Goal: Task Accomplishment & Management: Use online tool/utility

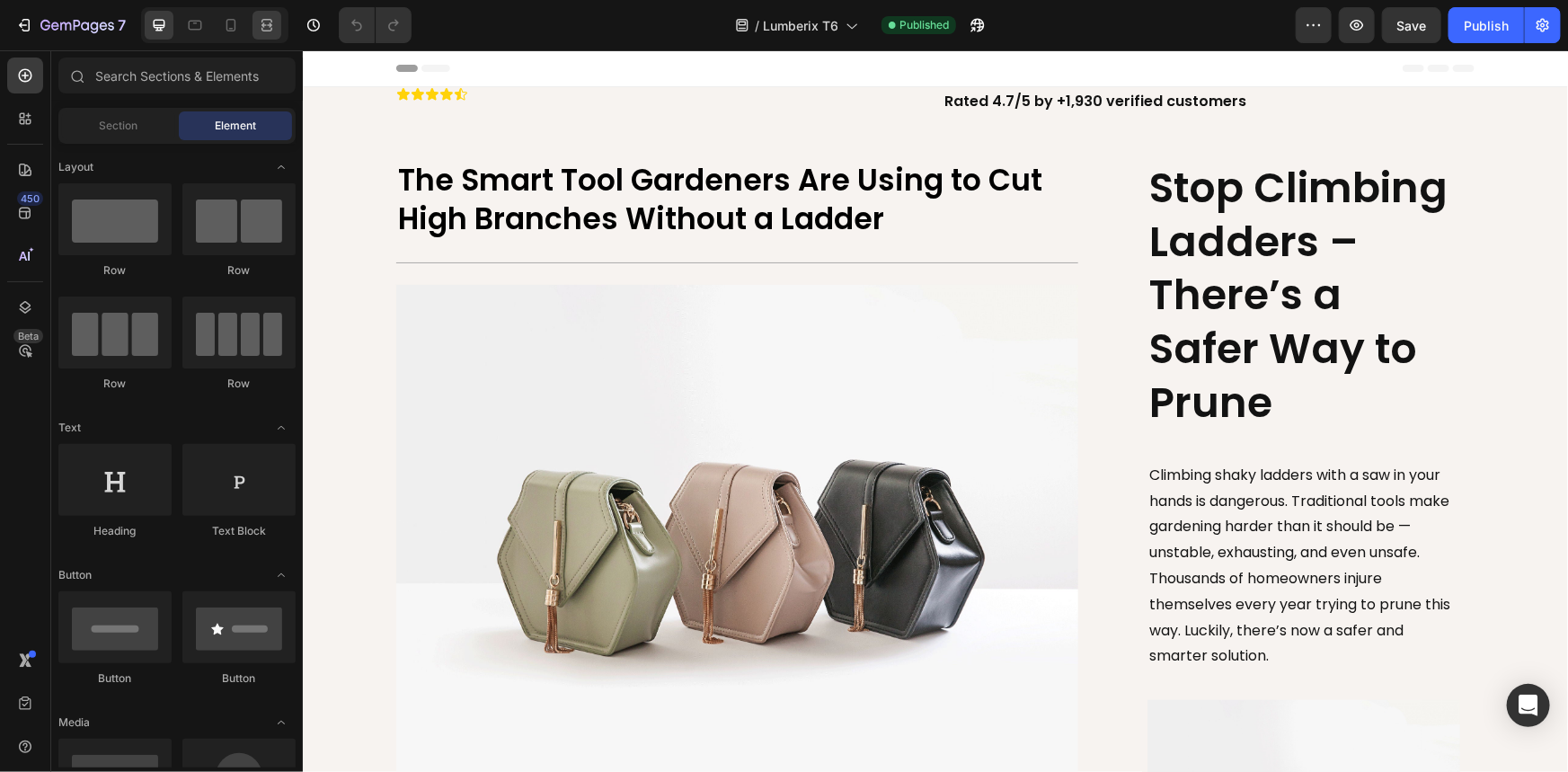
click at [253, 23] on div at bounding box center [266, 25] width 29 height 29
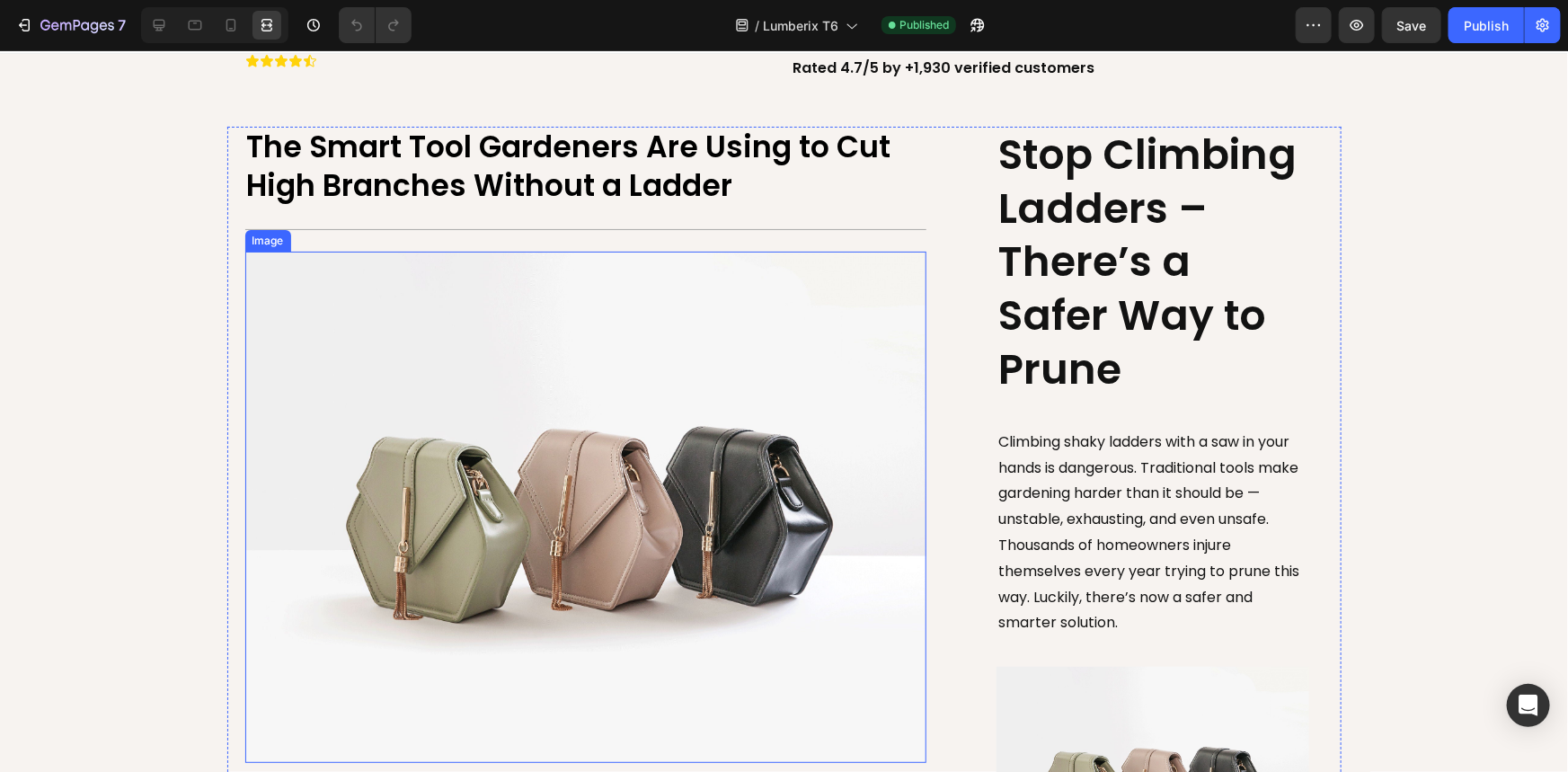
scroll to position [326, 0]
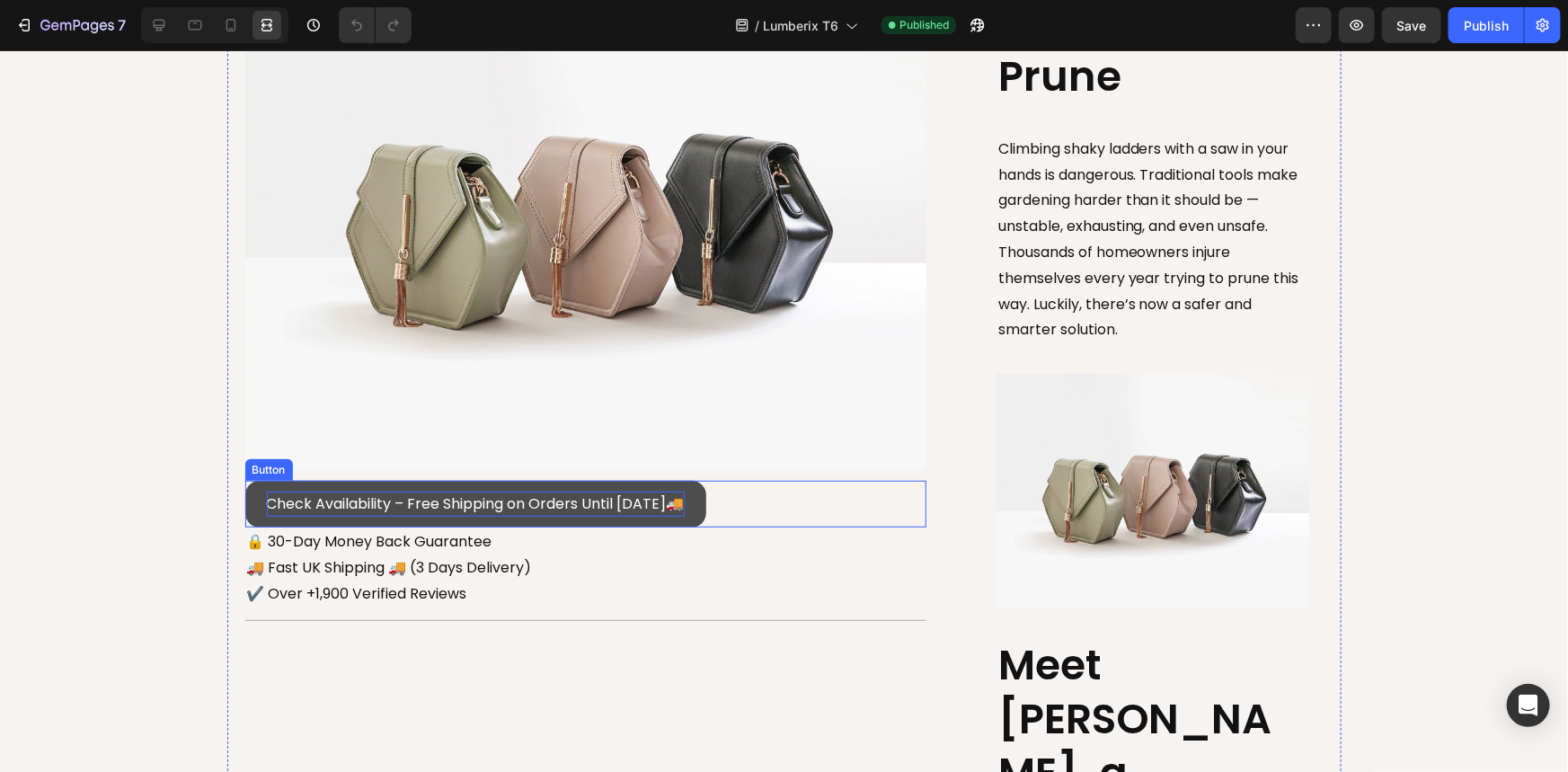
click at [684, 510] on p "Check Availability – Free Shipping on Orders Until [DATE]🚚" at bounding box center [476, 504] width 418 height 26
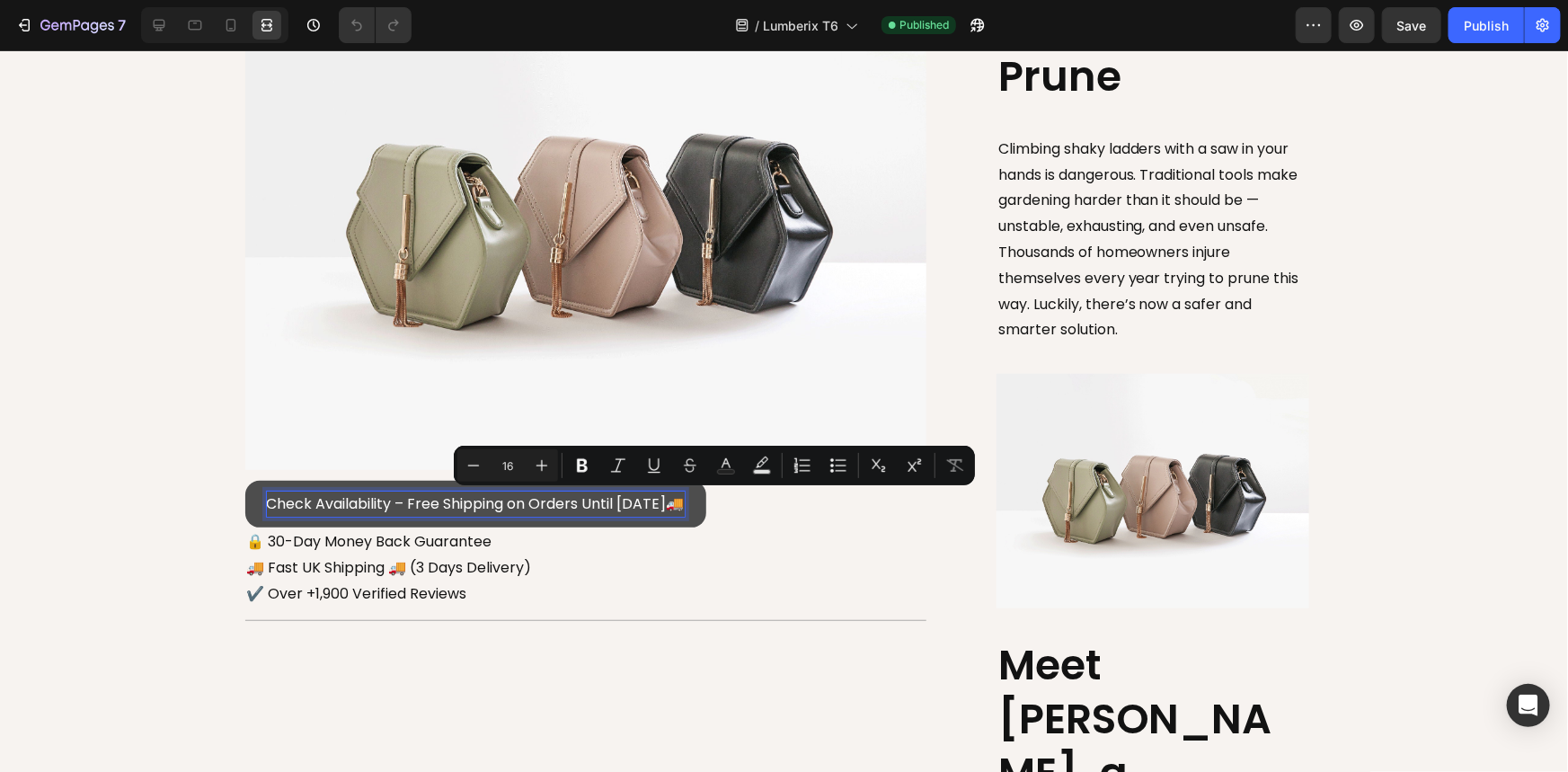
click at [684, 501] on p "Check Availability – Free Shipping on Orders Until [DATE]🚚" at bounding box center [476, 504] width 418 height 26
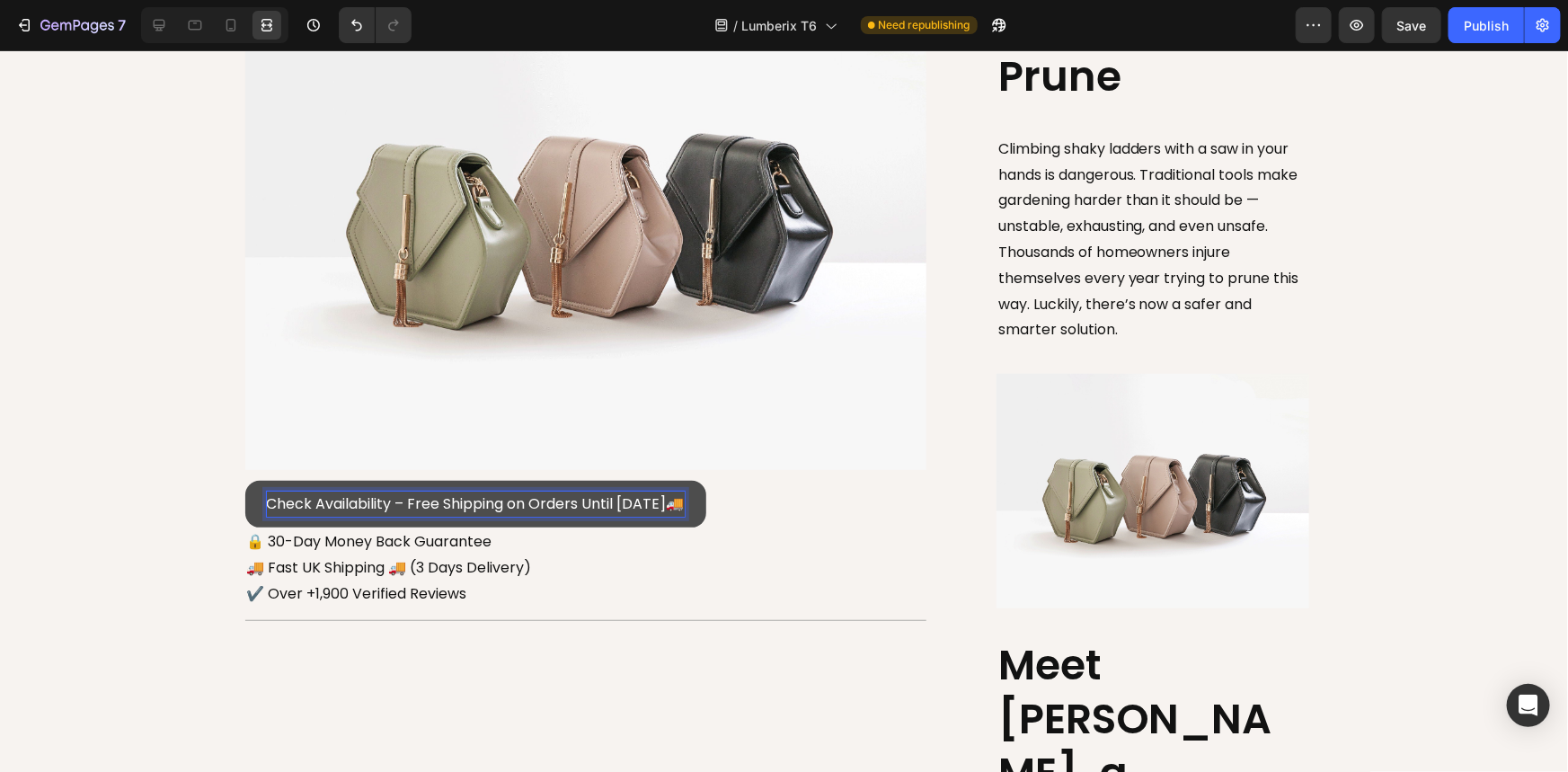
click at [684, 506] on p "Check Availability – Free Shipping on Orders Until [DATE]🚚" at bounding box center [476, 504] width 418 height 26
copy p "Check Availability – Free Shipping on Orders Until [DATE]🚚"
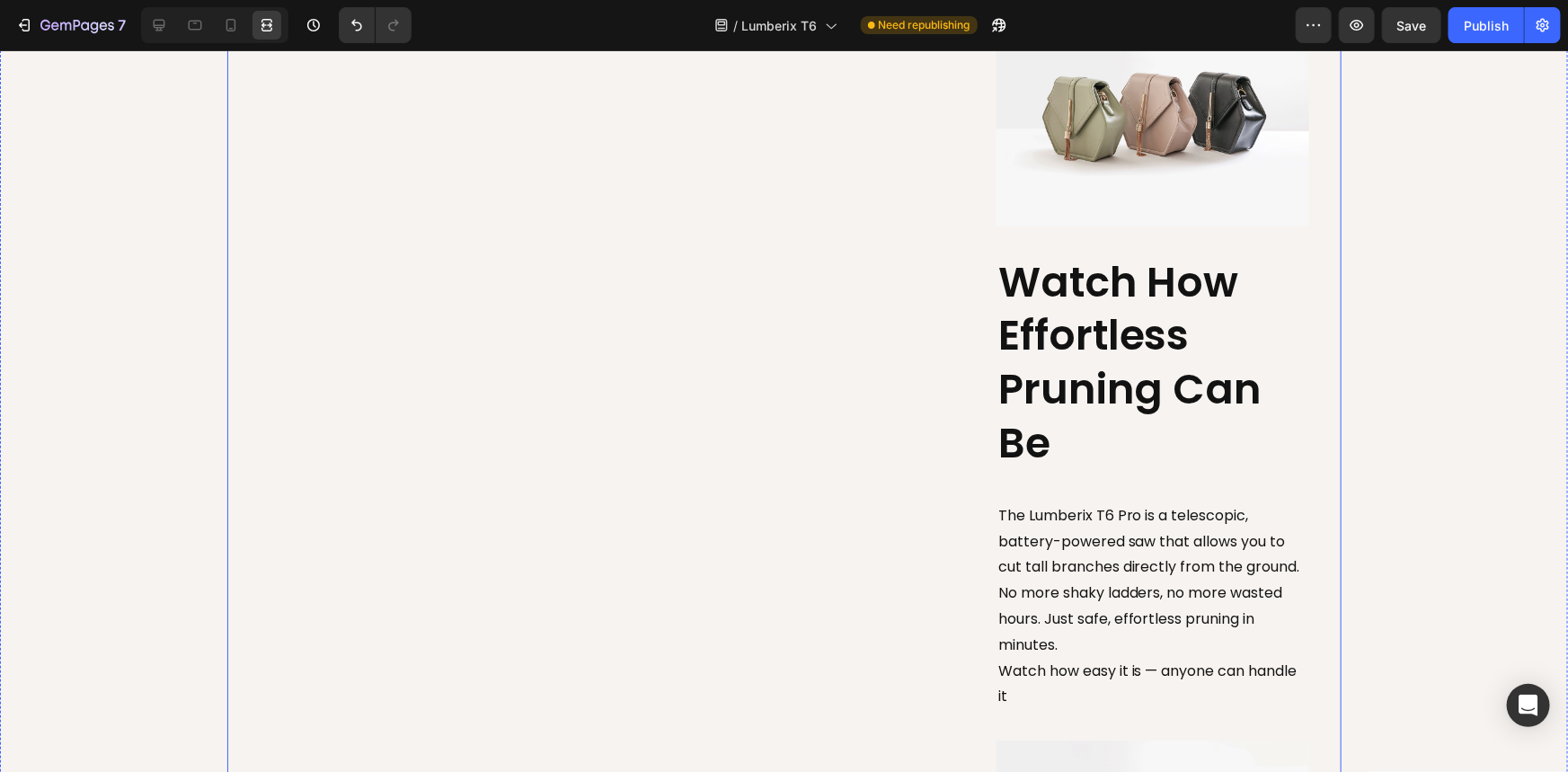
scroll to position [2369, 0]
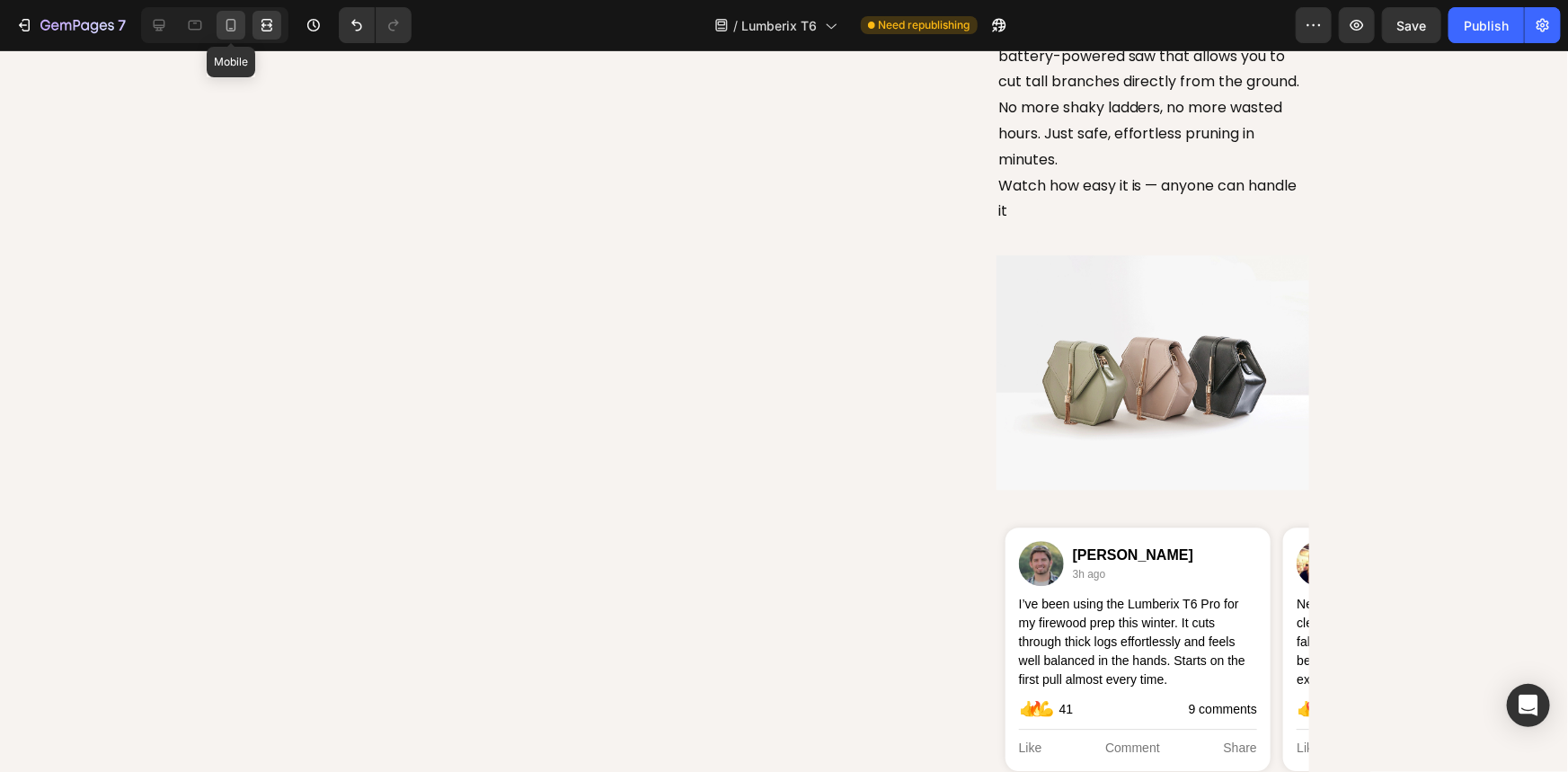
click at [223, 28] on icon at bounding box center [230, 24] width 18 height 18
type input "14"
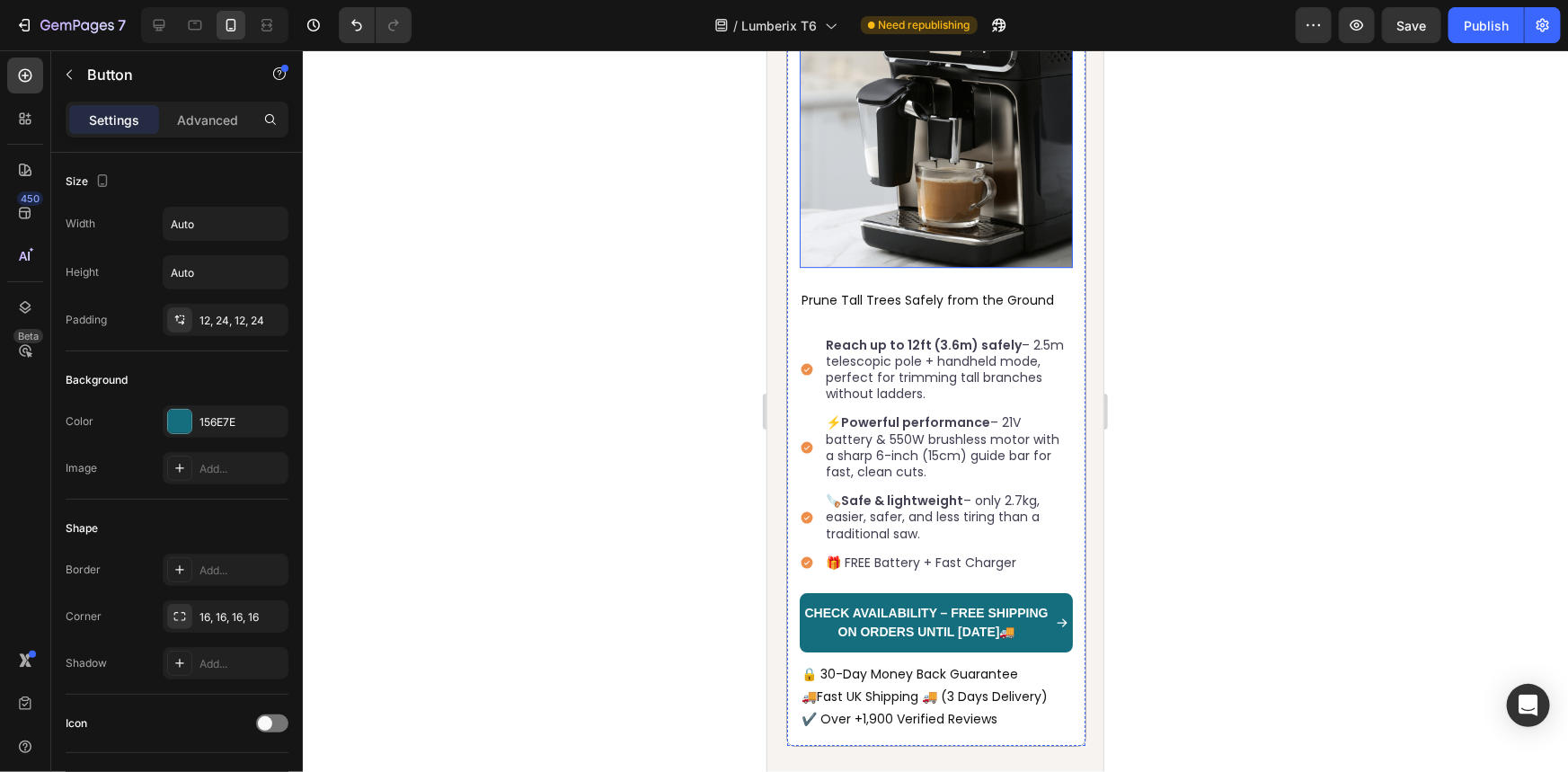
scroll to position [2946, 0]
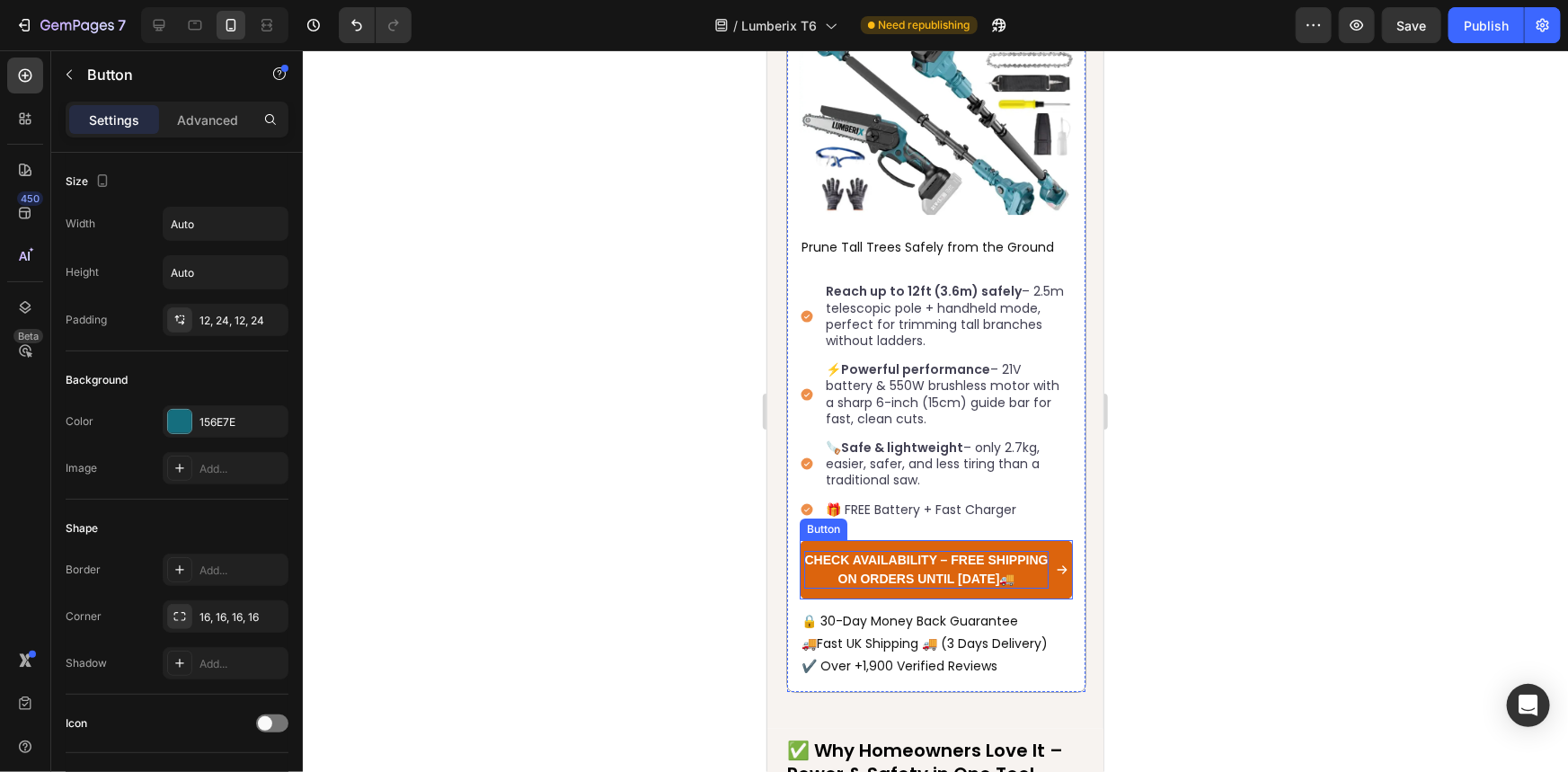
click at [933, 550] on p "Check Availability – Free Shipping on Orders Until [DATE]🚚" at bounding box center [926, 569] width 244 height 38
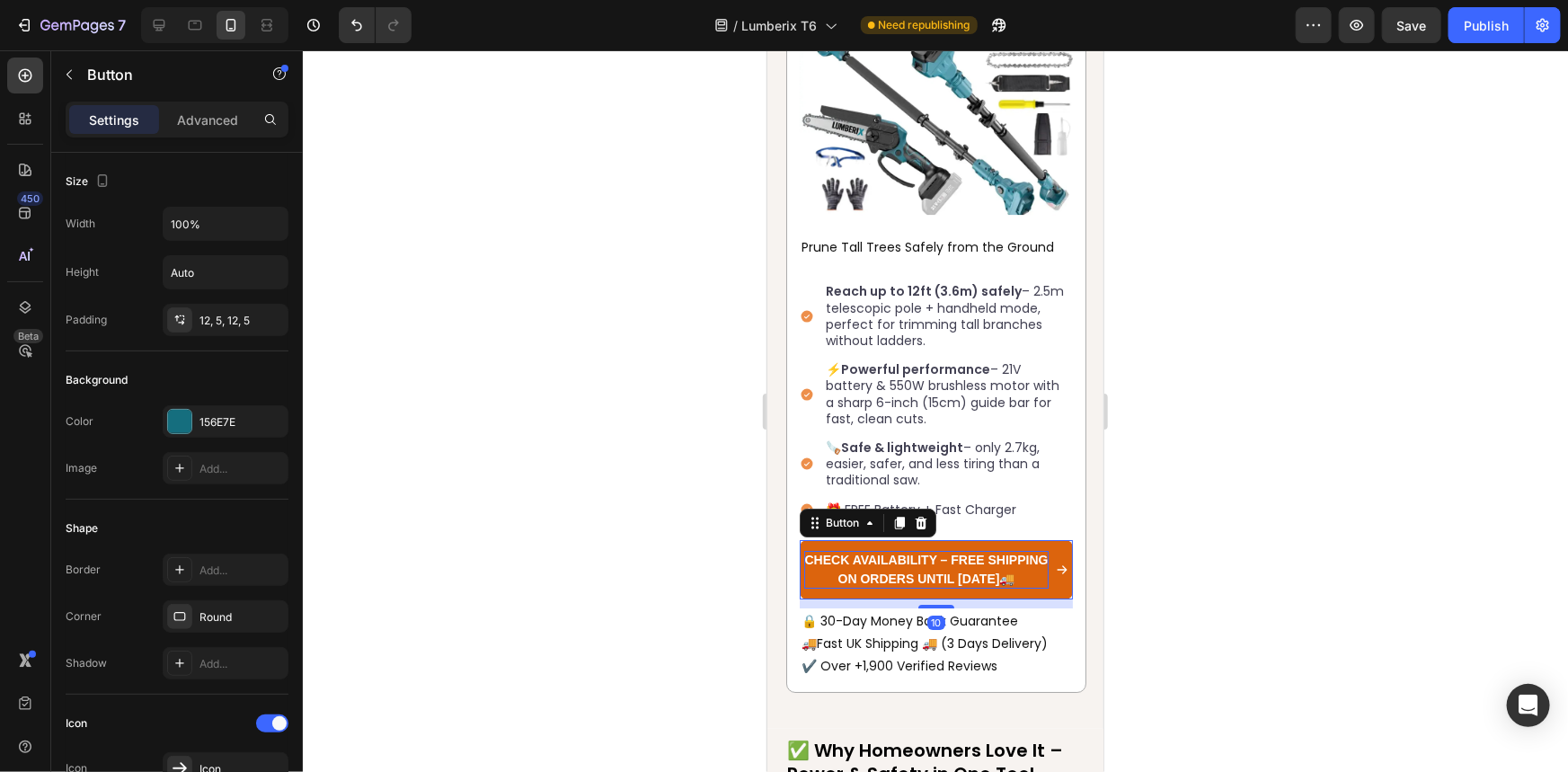
click at [933, 550] on p "Check Availability – Free Shipping on Orders Until [DATE]🚚" at bounding box center [926, 569] width 244 height 38
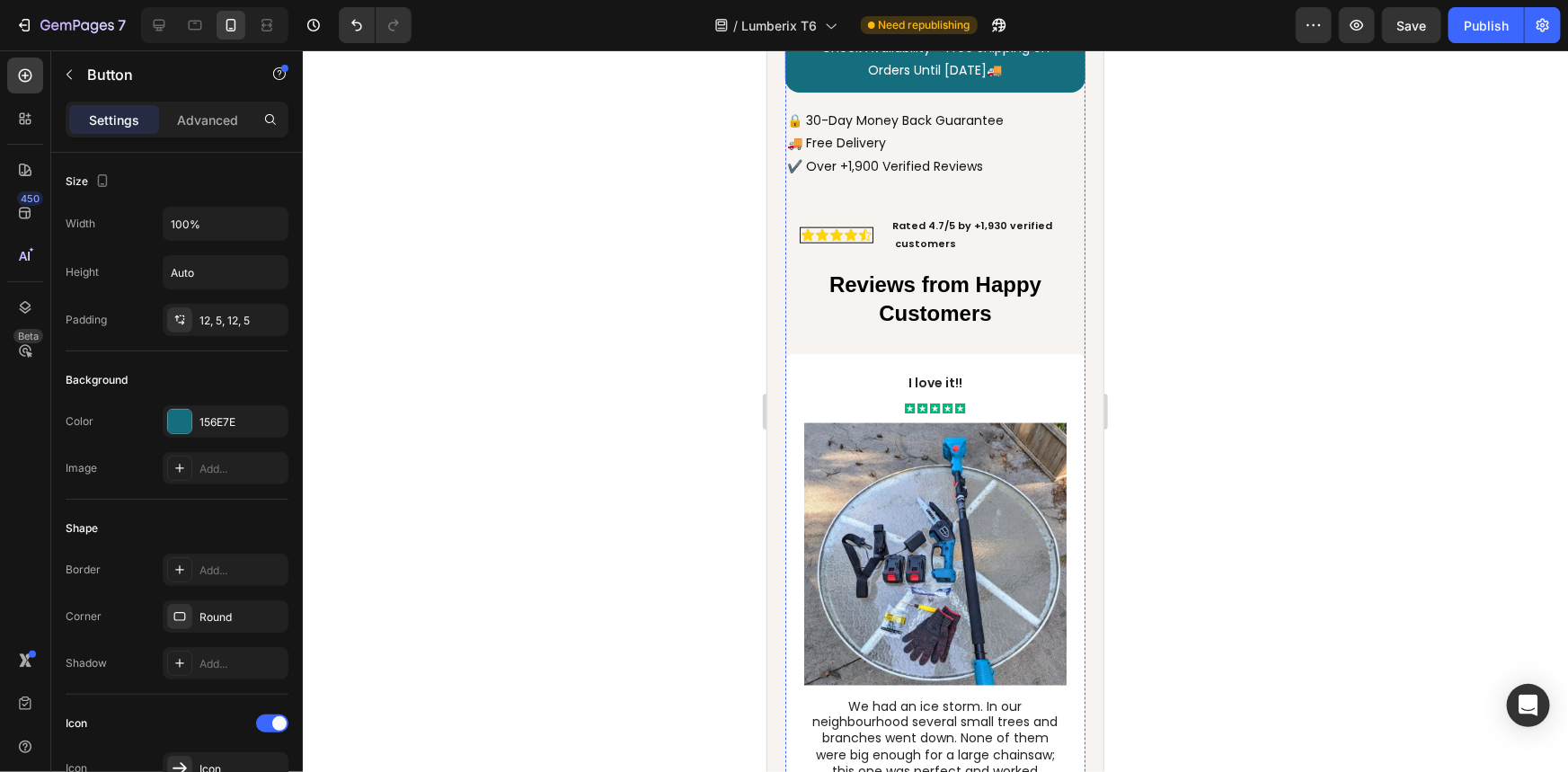
scroll to position [4743, 0]
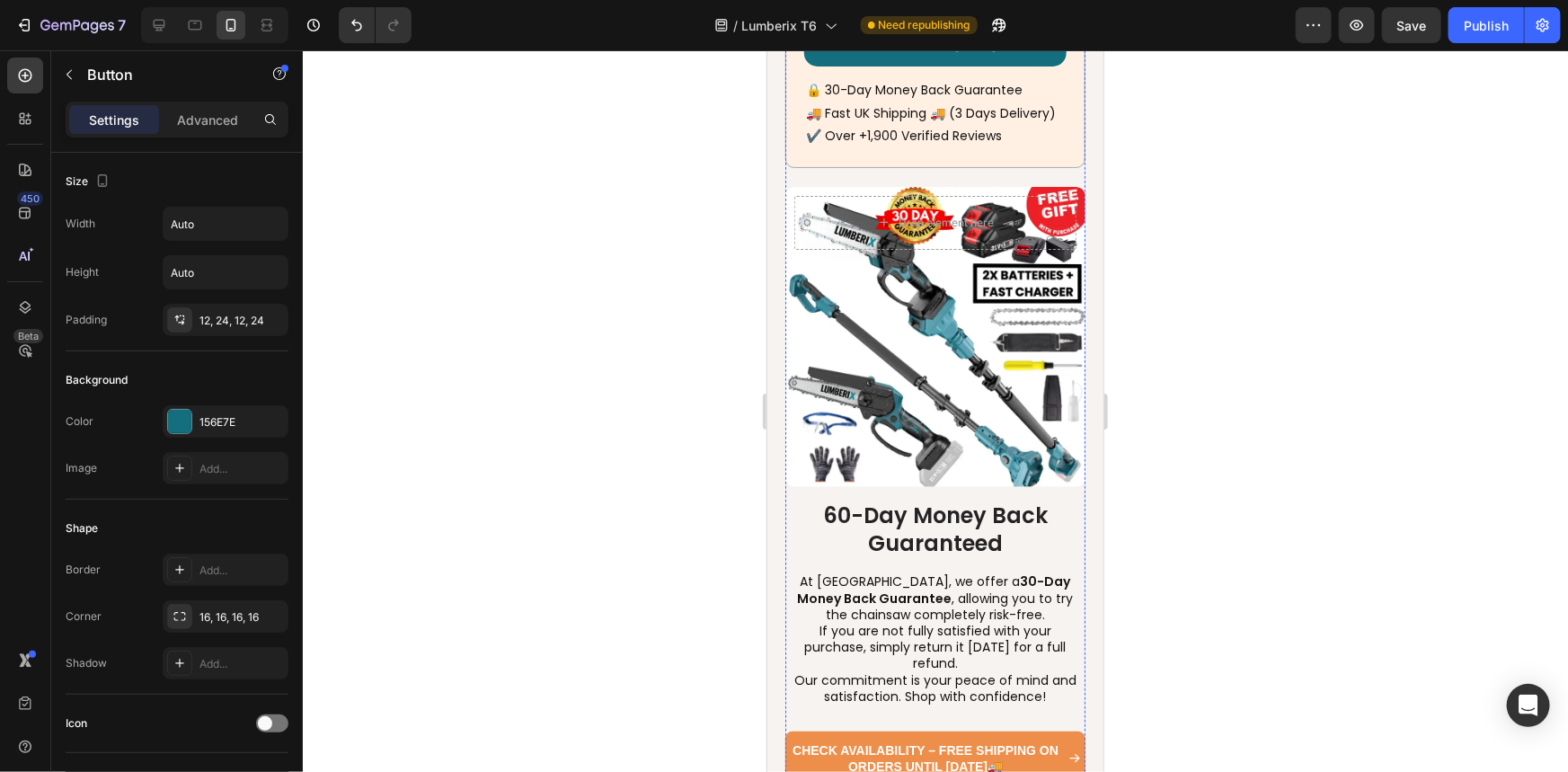
scroll to position [7439, 0]
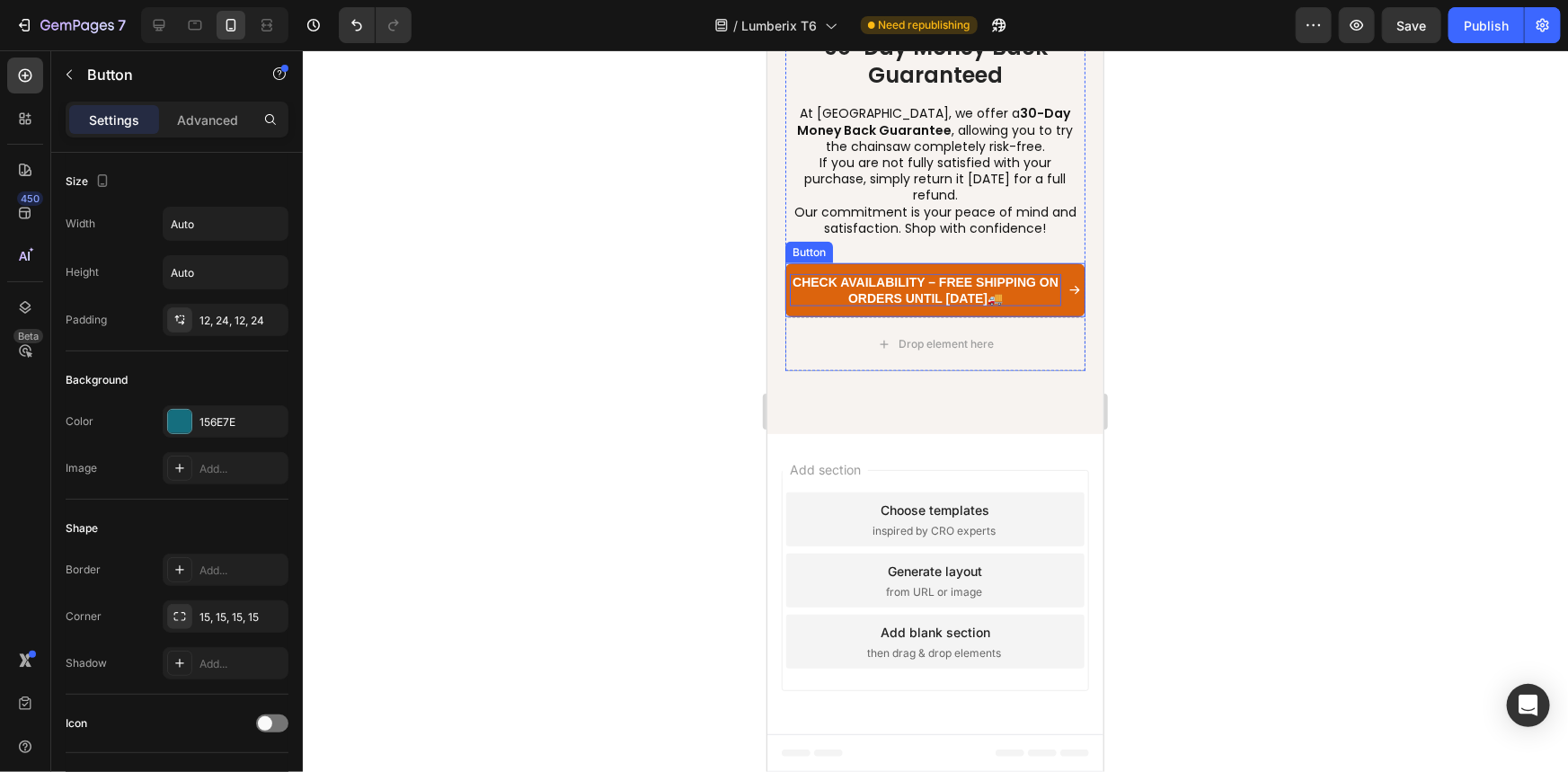
scroll to position [8174, 0]
click at [986, 305] on p "Check Availability – Free Shipping on Orders Until [DATE]🚚" at bounding box center [924, 289] width 271 height 33
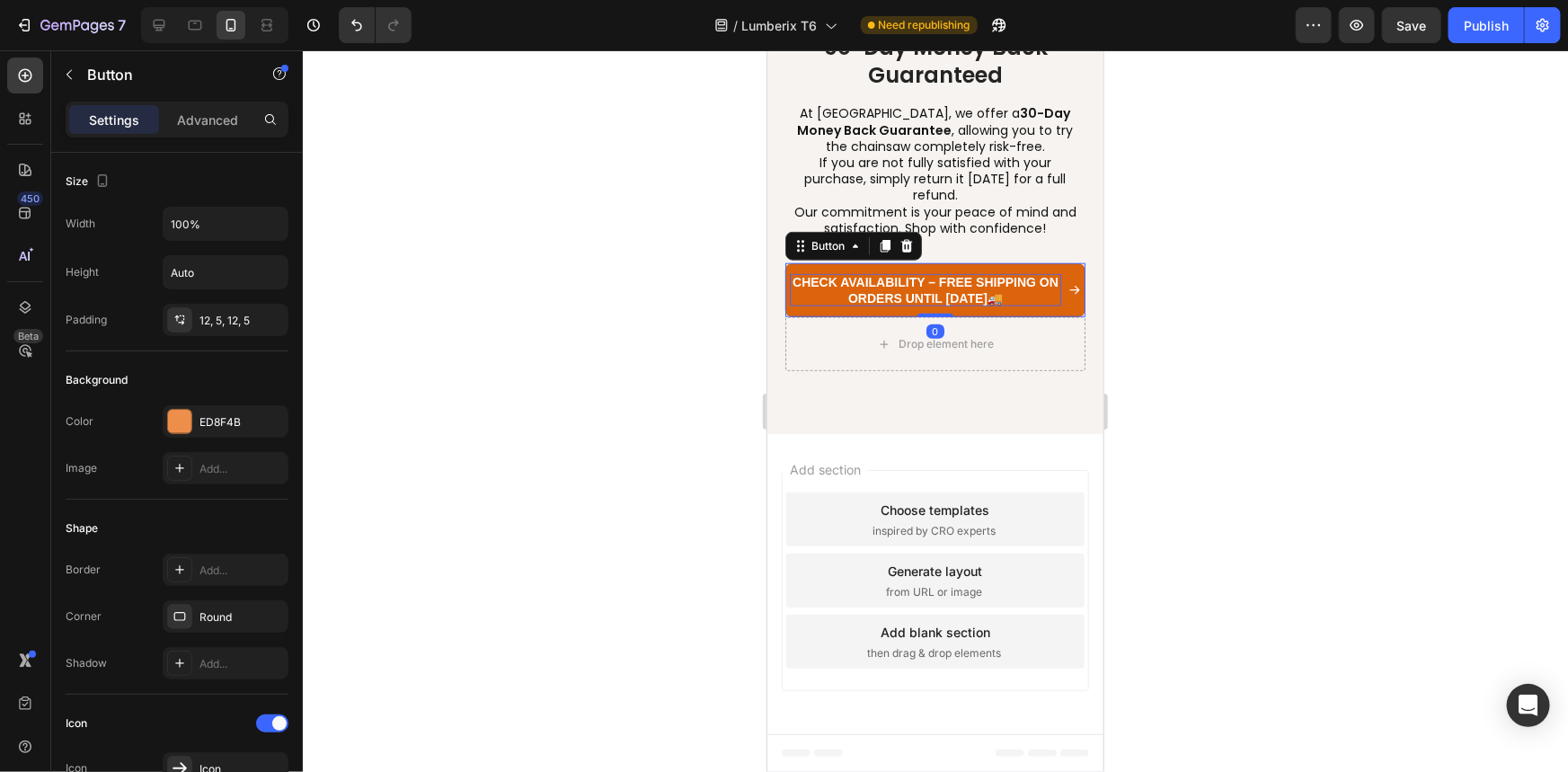
click at [986, 305] on p "Check Availability – Free Shipping on Orders Until [DATE]🚚" at bounding box center [924, 289] width 271 height 33
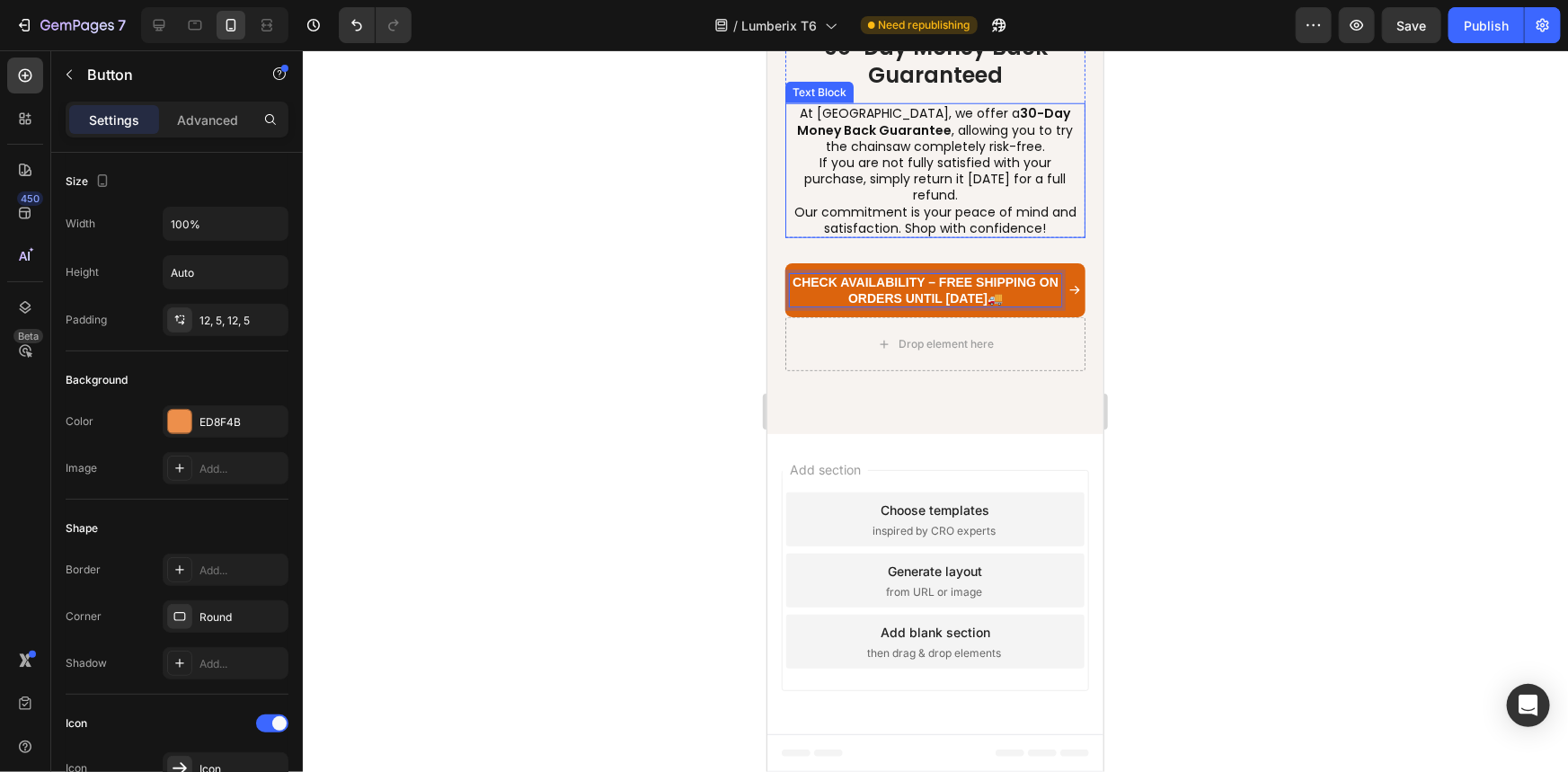
scroll to position [8376, 0]
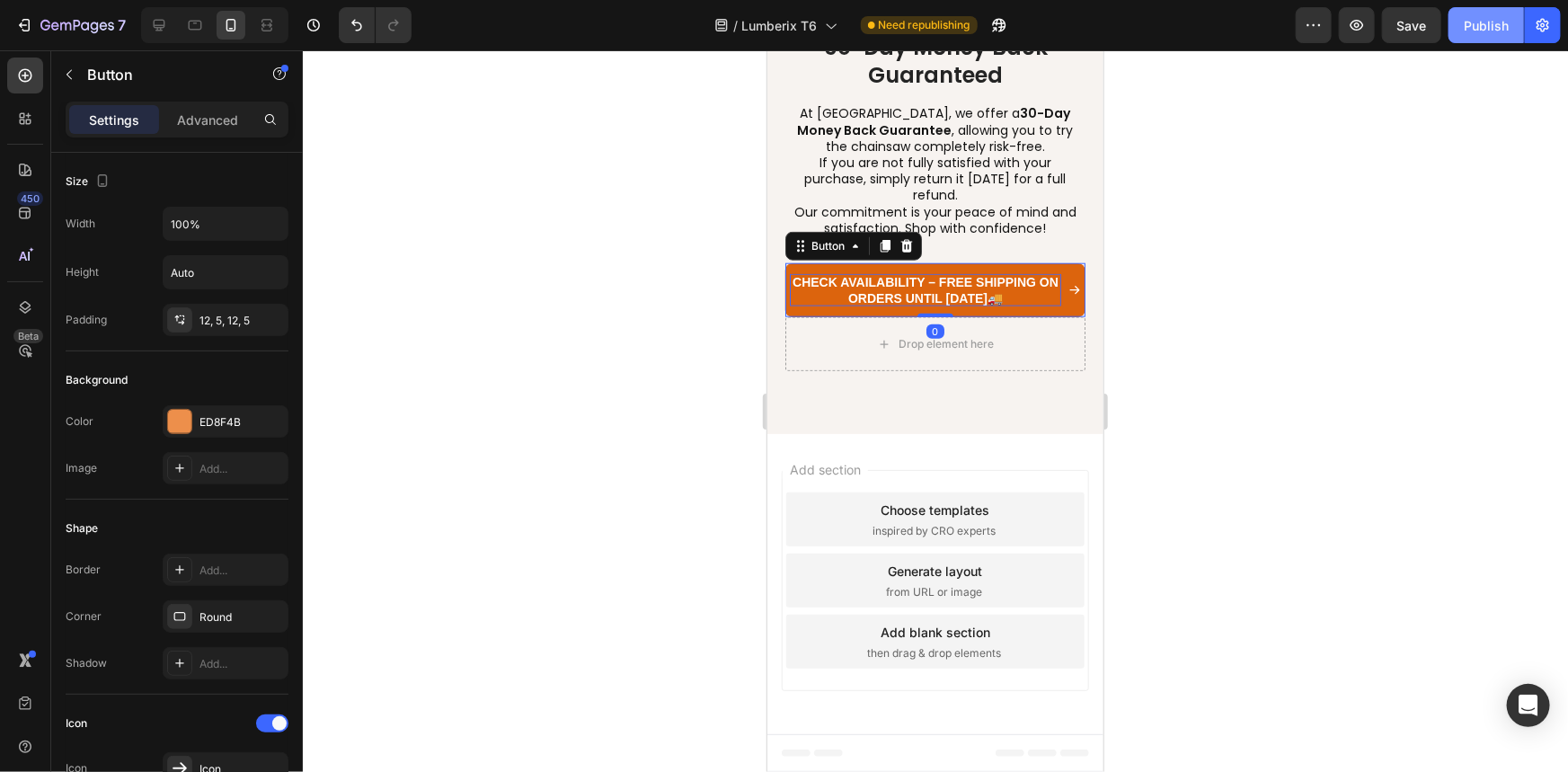
click at [1496, 28] on div "Publish" at bounding box center [1486, 25] width 45 height 19
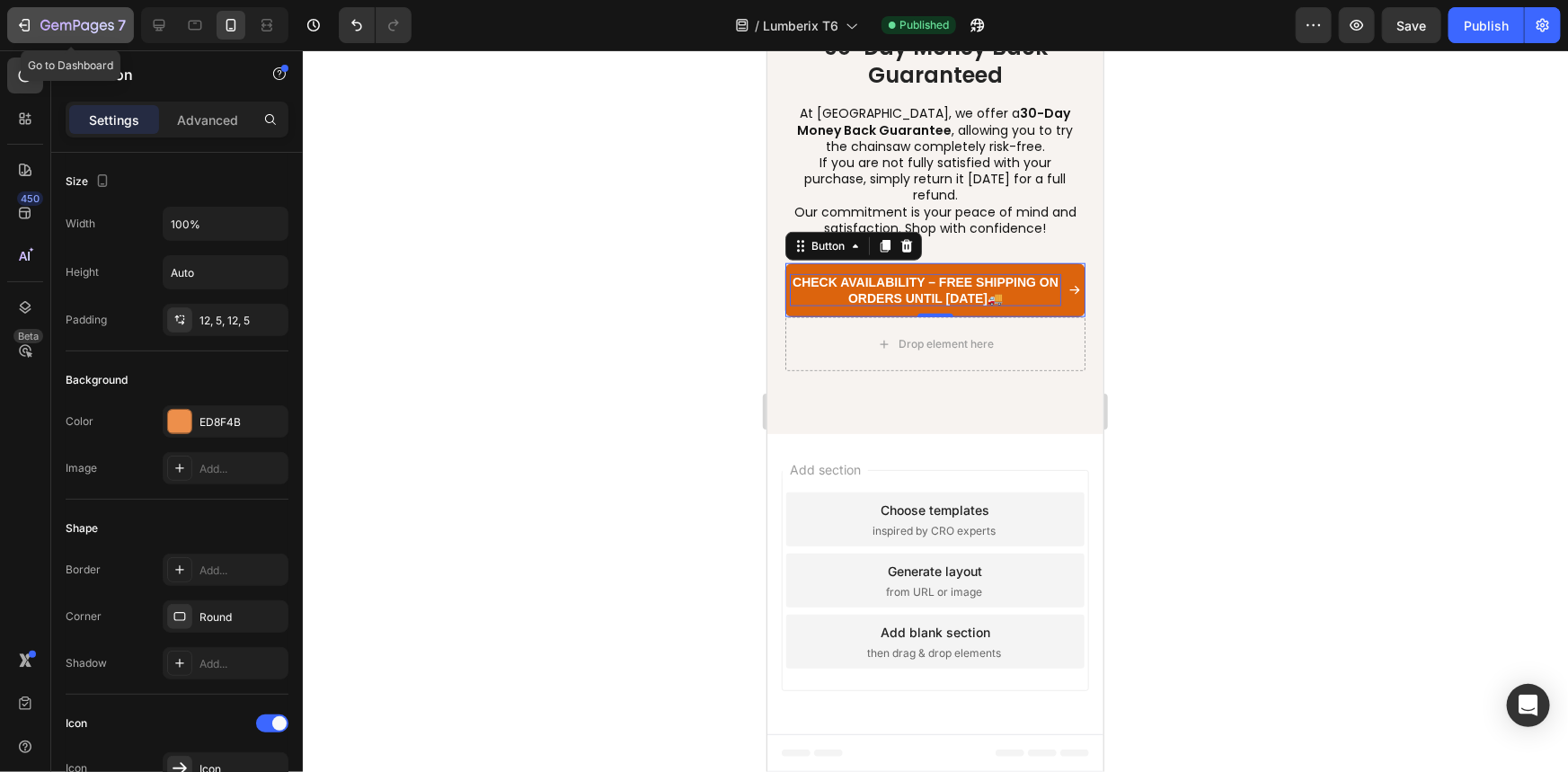
click at [41, 17] on div "7" at bounding box center [83, 24] width 86 height 21
